Goal: Find specific page/section: Find specific page/section

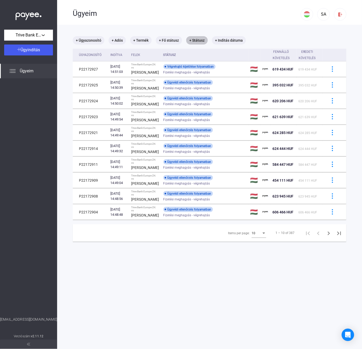
click at [191, 40] on mat-chip "+ Státusz" at bounding box center [197, 40] width 22 height 8
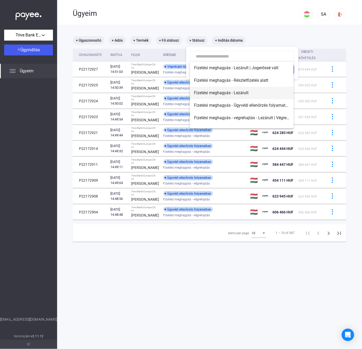
click at [248, 92] on span "Fizetési meghagyás - Lezárult" at bounding box center [242, 93] width 96 height 6
type input "**********"
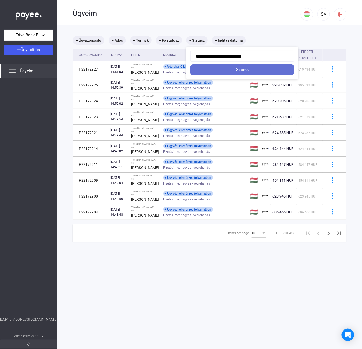
click at [242, 67] on div "Szűrés" at bounding box center [242, 70] width 101 height 6
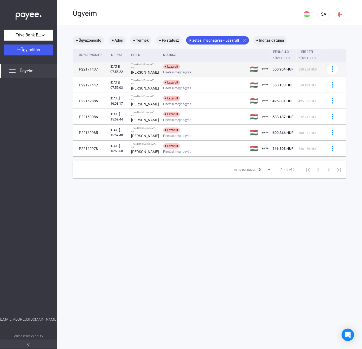
click at [199, 73] on div "Fizetési meghagyás" at bounding box center [205, 72] width 83 height 4
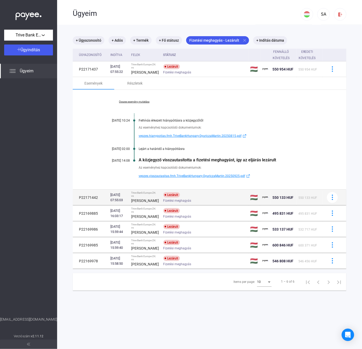
click at [200, 202] on div "Lezárult Fizetési meghagyás" at bounding box center [205, 197] width 83 height 10
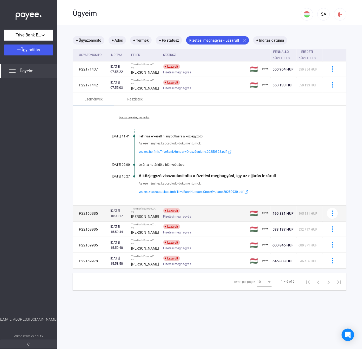
click at [187, 218] on div "Lezárult Fizetési meghagyás" at bounding box center [205, 213] width 83 height 10
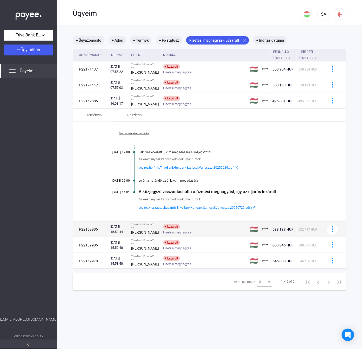
click at [190, 234] on div "Fizetési meghagyás" at bounding box center [205, 232] width 83 height 4
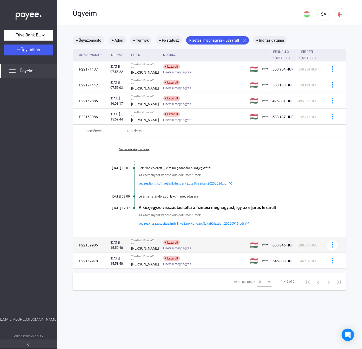
click at [195, 250] on div "Fizetési meghagyás" at bounding box center [205, 248] width 83 height 4
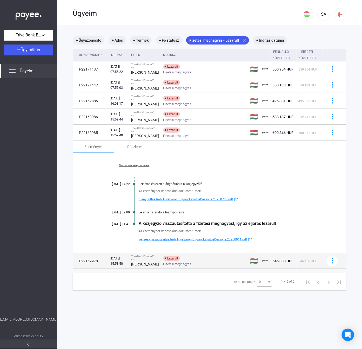
click at [196, 266] on div "Fizetési meghagyás" at bounding box center [205, 264] width 83 height 4
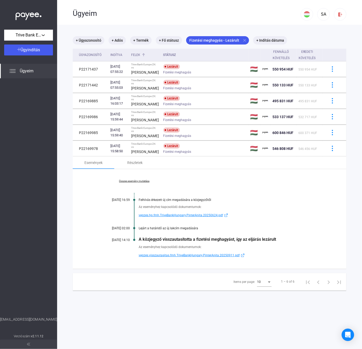
click at [140, 57] on div "Felek" at bounding box center [136, 55] width 9 height 6
